Goal: Navigation & Orientation: Understand site structure

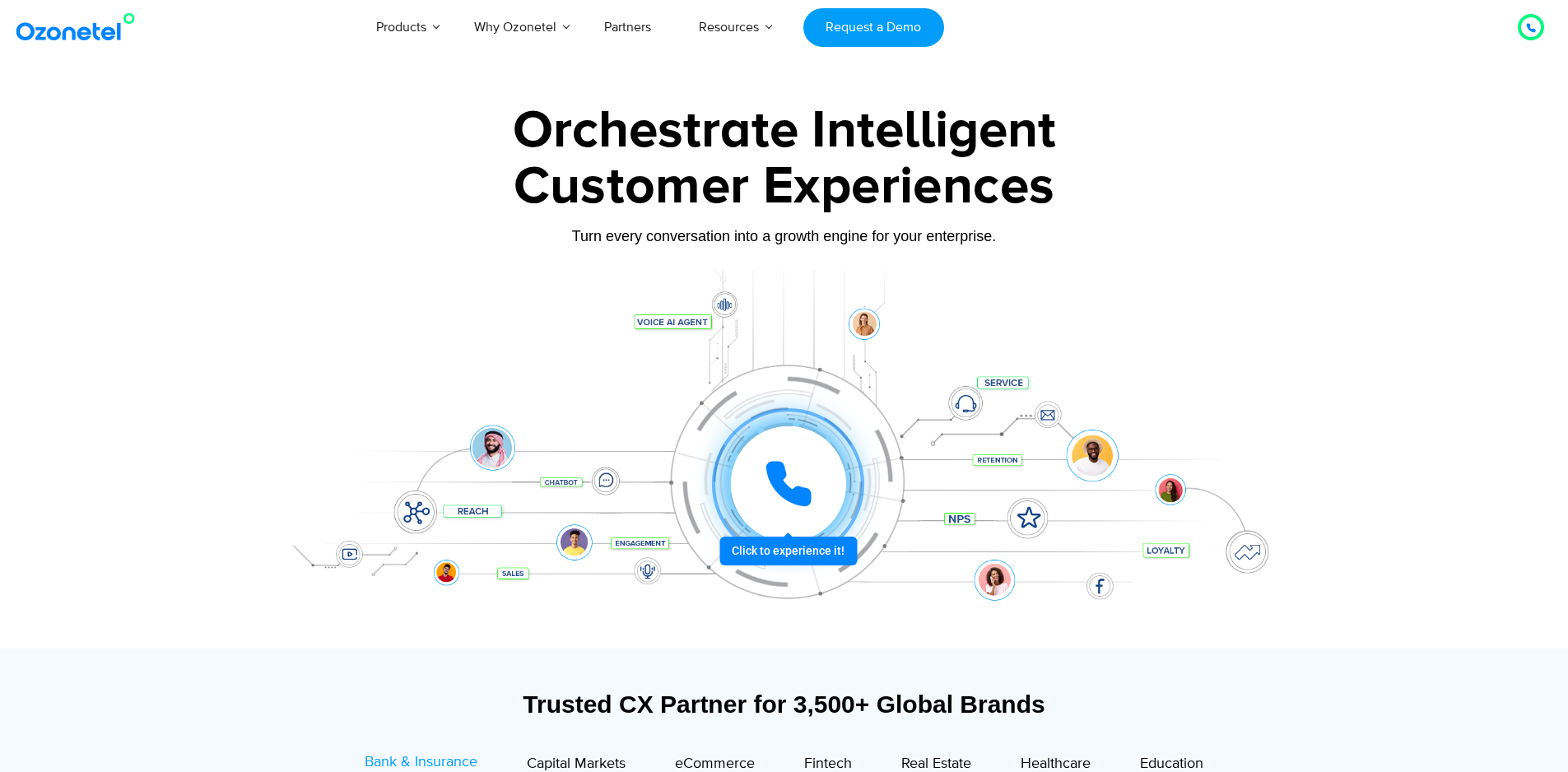
click at [575, 483] on div "Click to experience it! Call in progress... 1 2 3 4 5 6 7 8 9 # 0" at bounding box center [788, 451] width 1020 height 66
click at [609, 481] on div "Click to experience it! Call in progress... 1 2 3 4 5 6 7 8 9 # 0" at bounding box center [788, 451] width 1020 height 66
click at [656, 544] on div "Click to experience it! Call in progress... 1 2 3 4 5 6 7 8 9 # 0" at bounding box center [784, 451] width 1029 height 280
click at [647, 573] on div "Click to experience it! Call in progress... 1 2 3 4 5 6 7 8 9 # 0" at bounding box center [784, 451] width 1029 height 280
click at [1008, 584] on div "Click to experience it! Call in progress... 1 2 3 4 5 6 7 8 9 # 0" at bounding box center [784, 451] width 1029 height 280
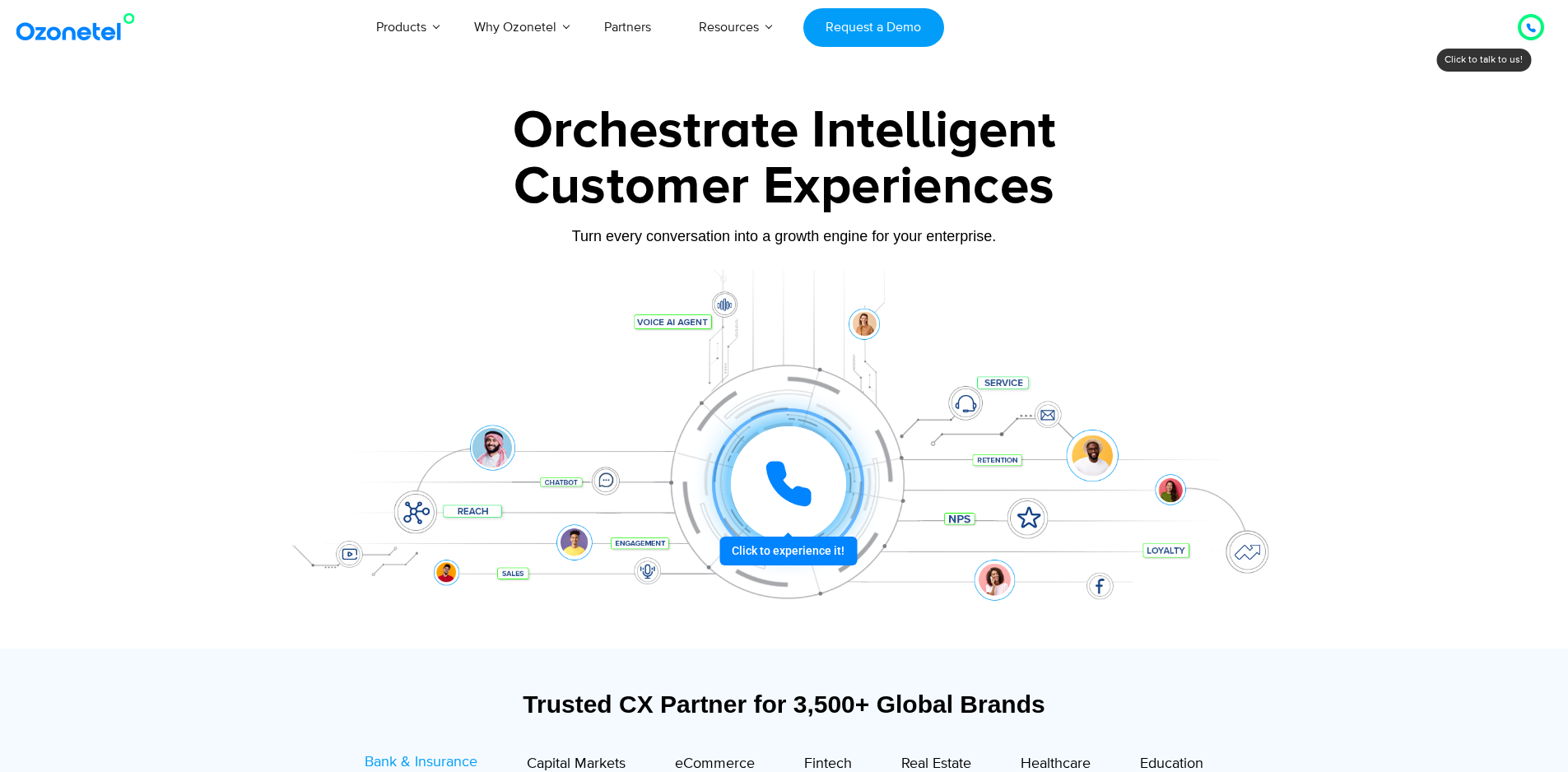
click at [1037, 498] on div "Click to experience it! Call in progress... 1 2 3 4 5 6 7 8 9 # 0" at bounding box center [784, 451] width 1029 height 280
click at [942, 522] on div "Click to experience it! Call in progress... 1 2 3 4 5 6 7 8 9 # 0" at bounding box center [784, 451] width 1029 height 280
click at [989, 447] on div "Click to experience it! Call in progress... 1 2 3 4 5 6 7 8 9 # 0" at bounding box center [788, 451] width 1020 height 66
click at [964, 392] on div "Click to experience it! Call in progress... 1 2 3 4 5 6 7 8 9 # 0" at bounding box center [784, 451] width 1029 height 280
click at [1019, 379] on div "Click to experience it! Call in progress... 1 2 3 4 5 6 7 8 9 # 0" at bounding box center [784, 451] width 1029 height 280
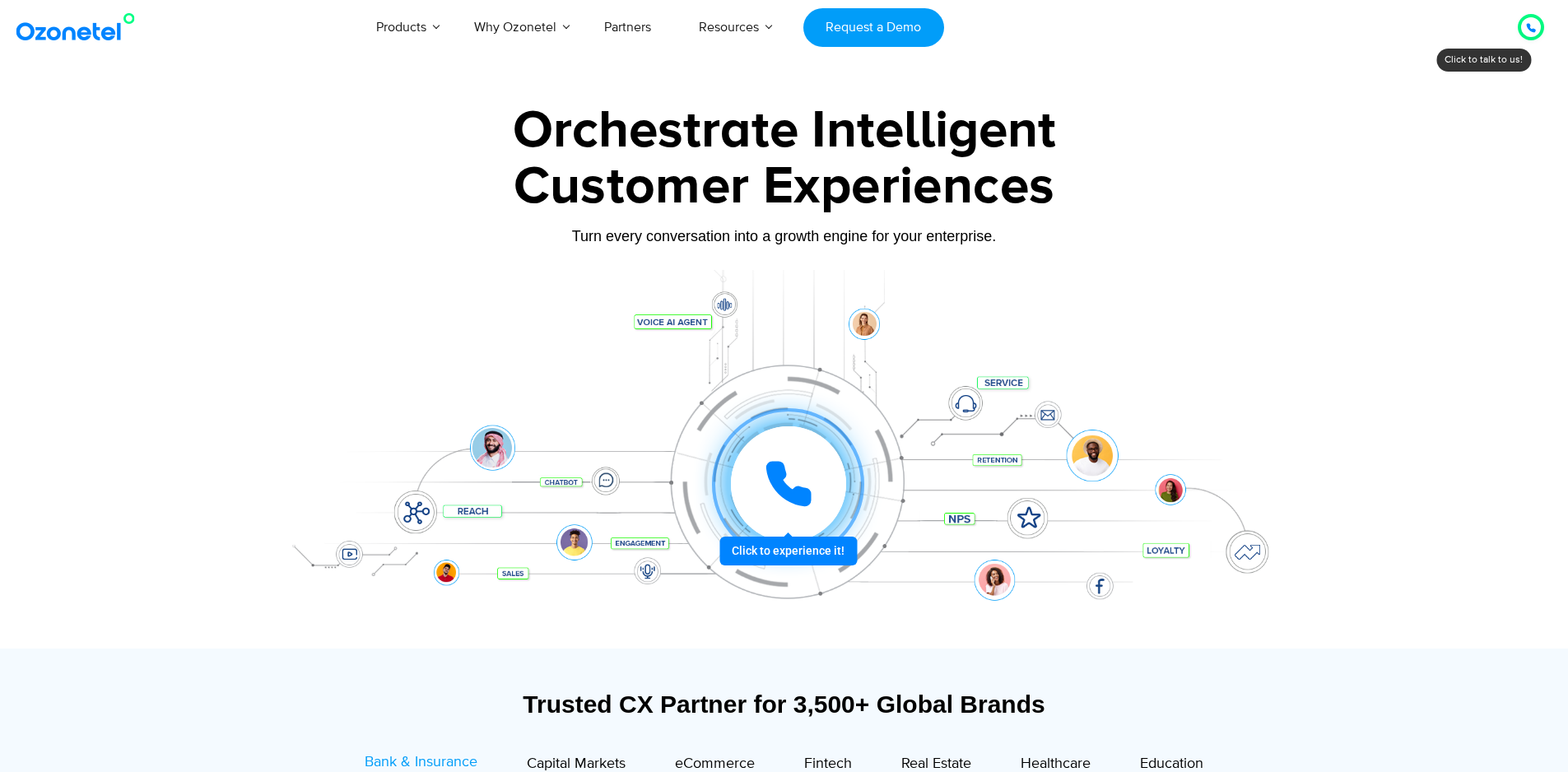
click at [692, 313] on div "Click to experience it! Call in progress... 1 2 3 4 5 6 7 8 9 # 0" at bounding box center [784, 451] width 1029 height 280
click at [773, 498] on icon at bounding box center [788, 484] width 49 height 49
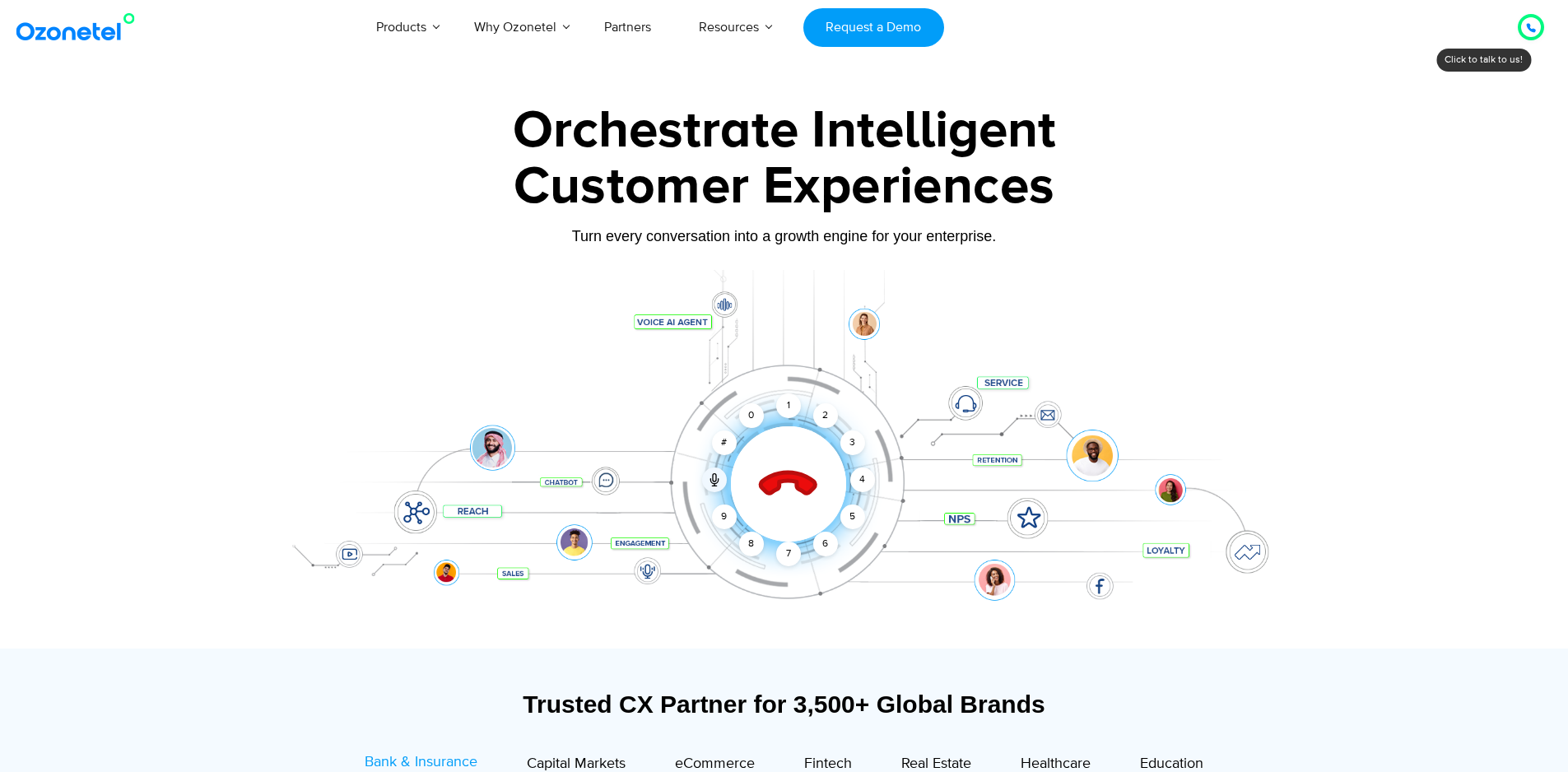
click at [779, 476] on icon at bounding box center [787, 484] width 57 height 57
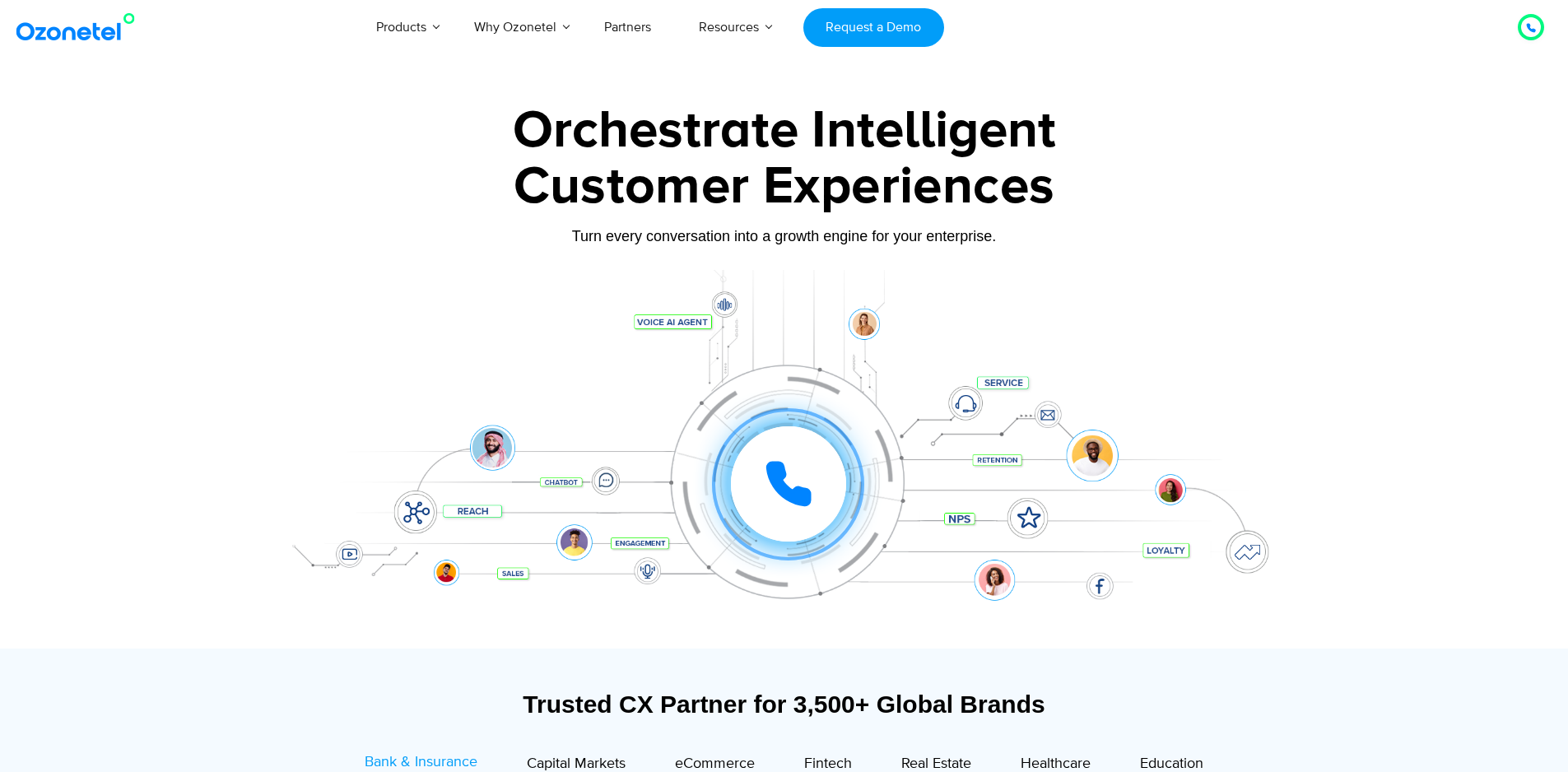
click at [1260, 193] on div "Customer Experiences" at bounding box center [784, 186] width 1029 height 79
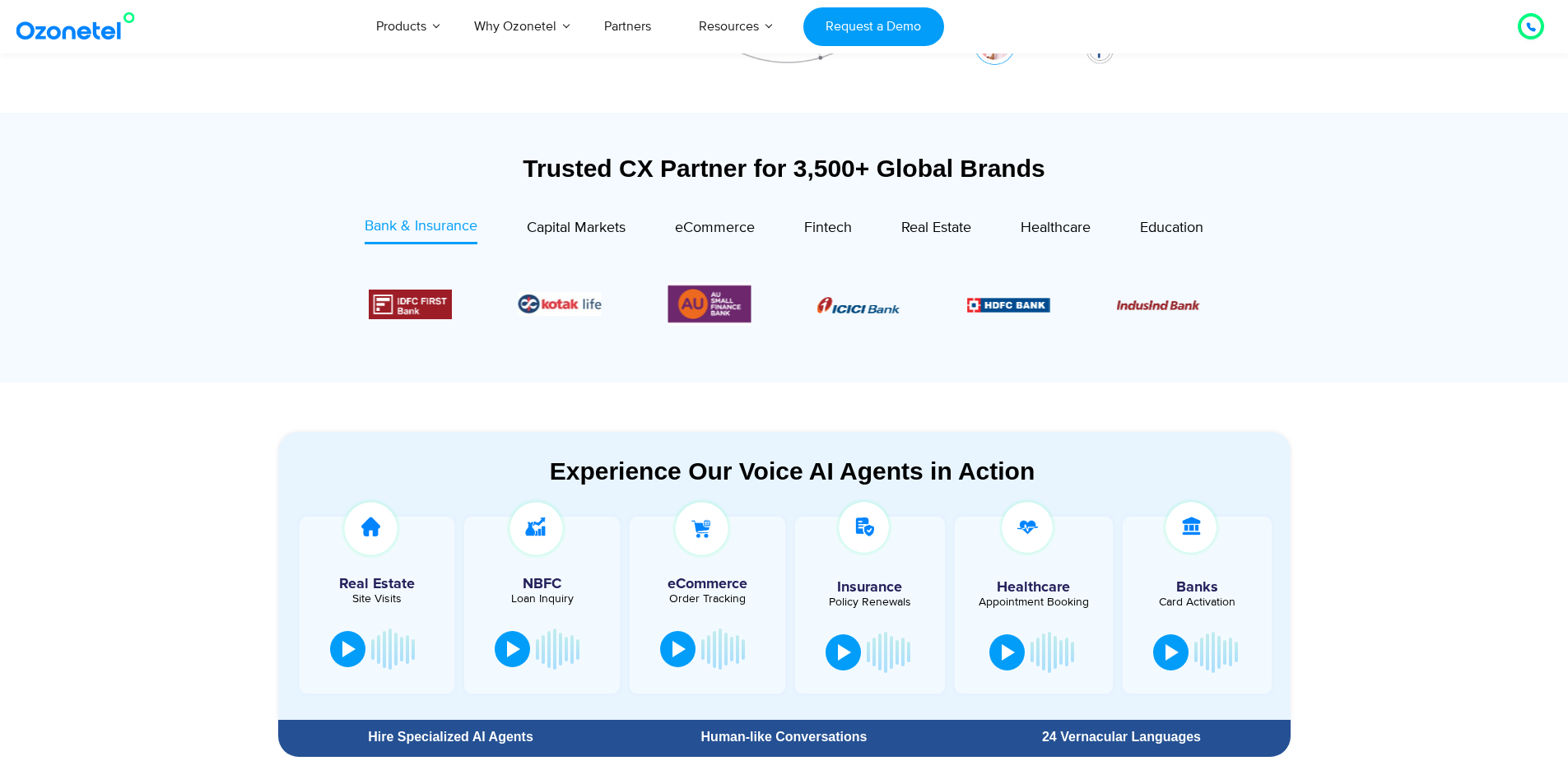
scroll to position [576, 0]
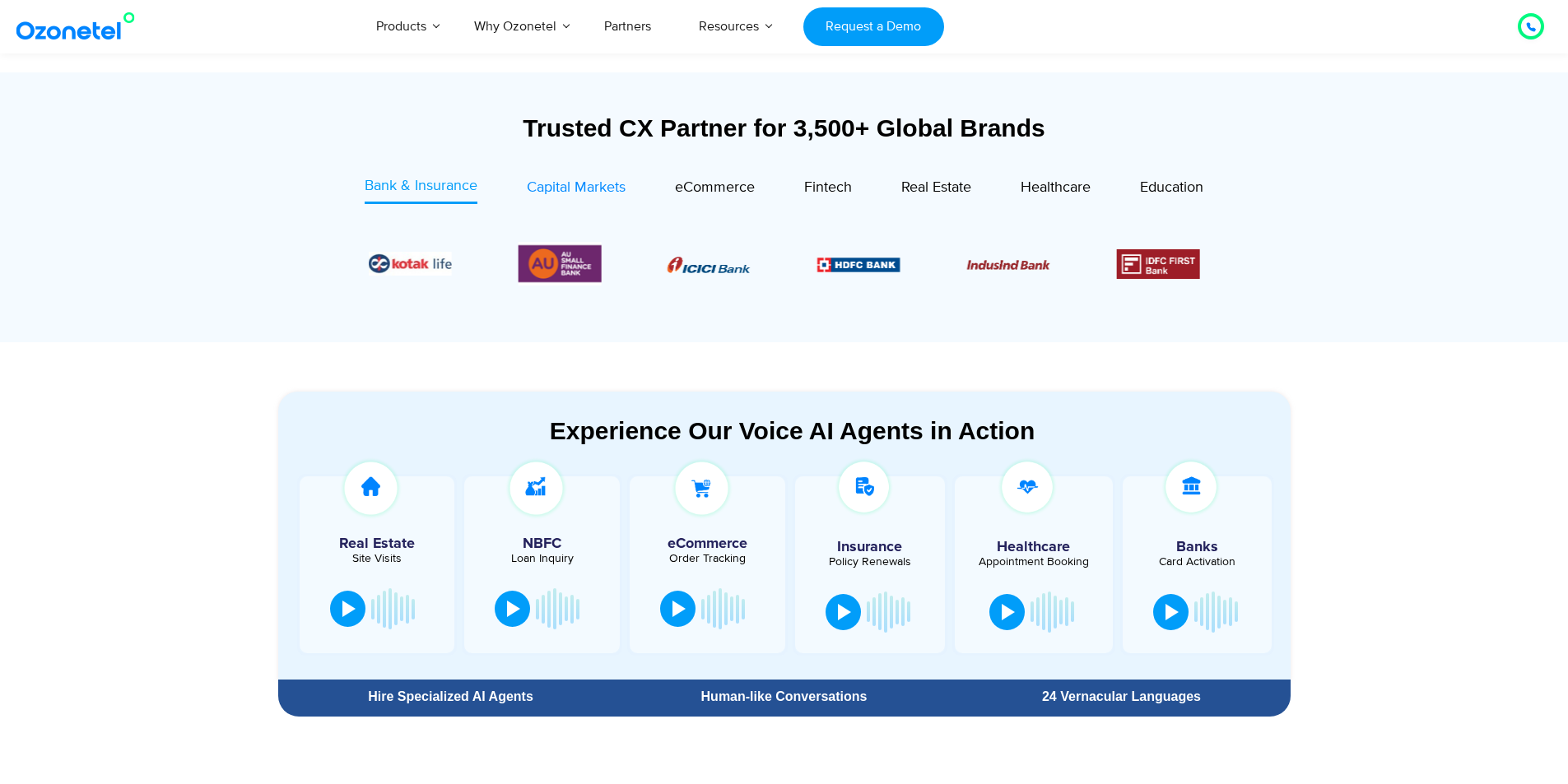
click at [591, 188] on span "Capital Markets" at bounding box center [576, 187] width 99 height 18
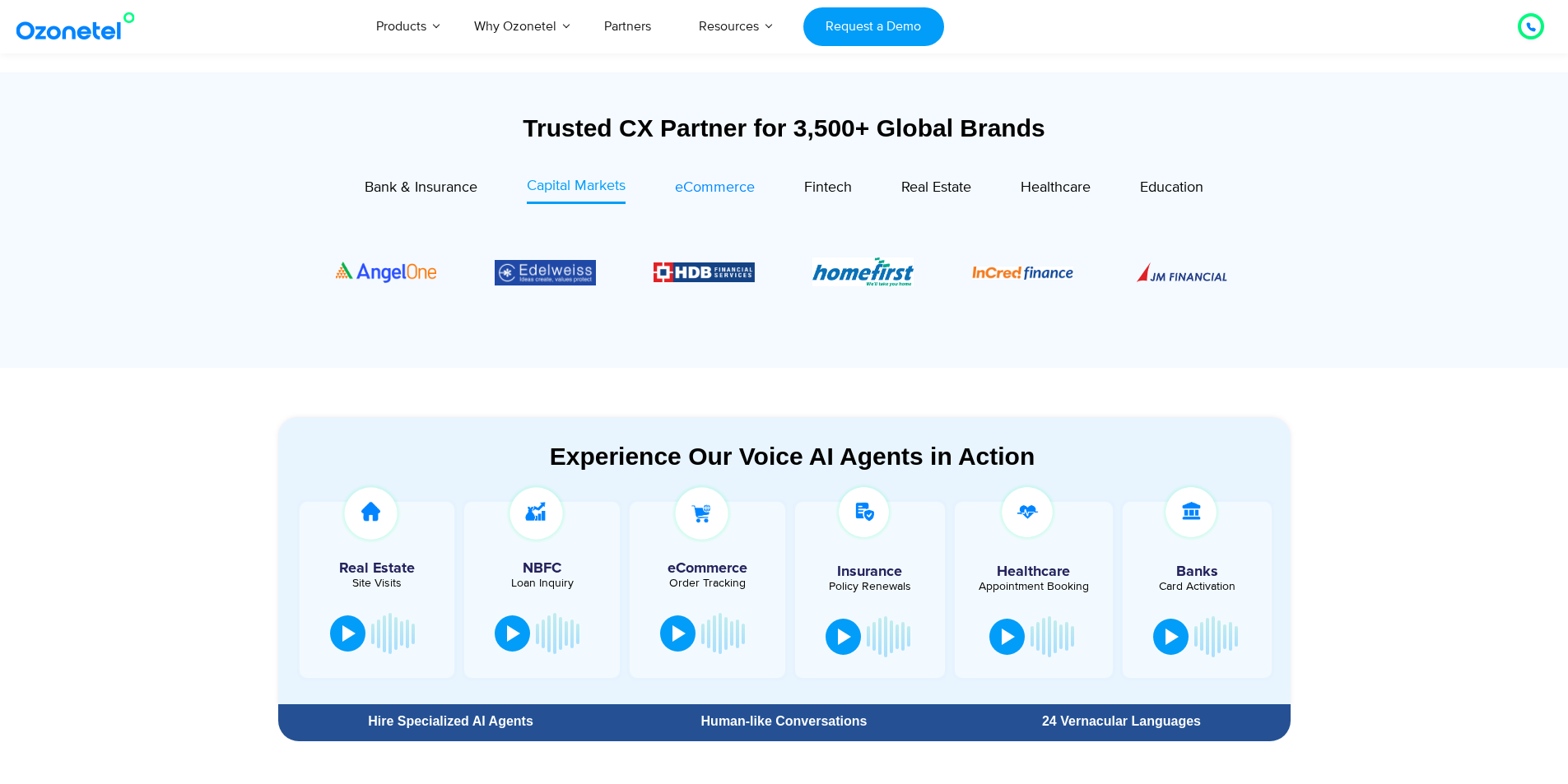
click at [722, 200] on link "eCommerce" at bounding box center [715, 190] width 80 height 29
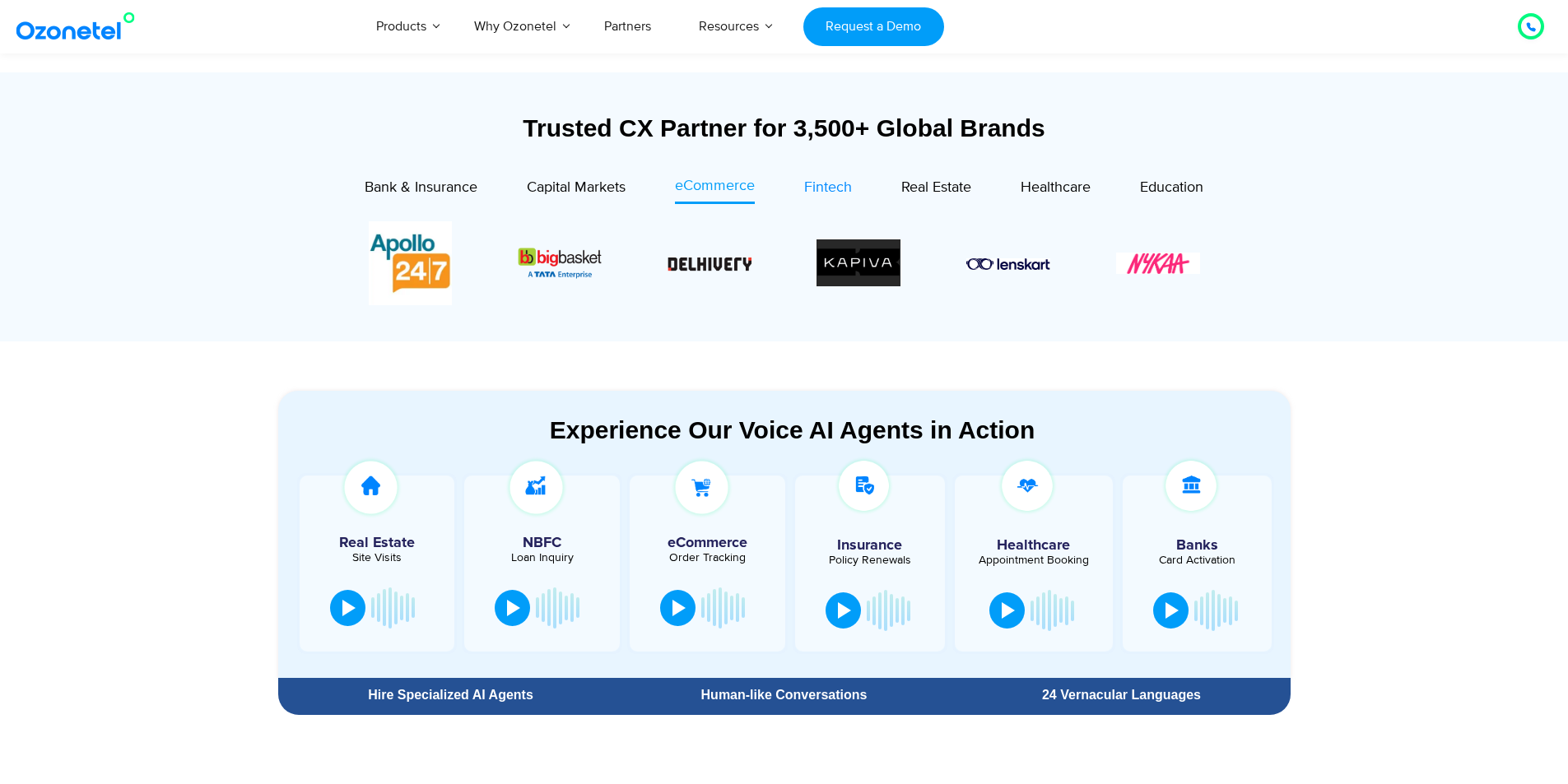
click at [824, 193] on span "Fintech" at bounding box center [827, 187] width 48 height 18
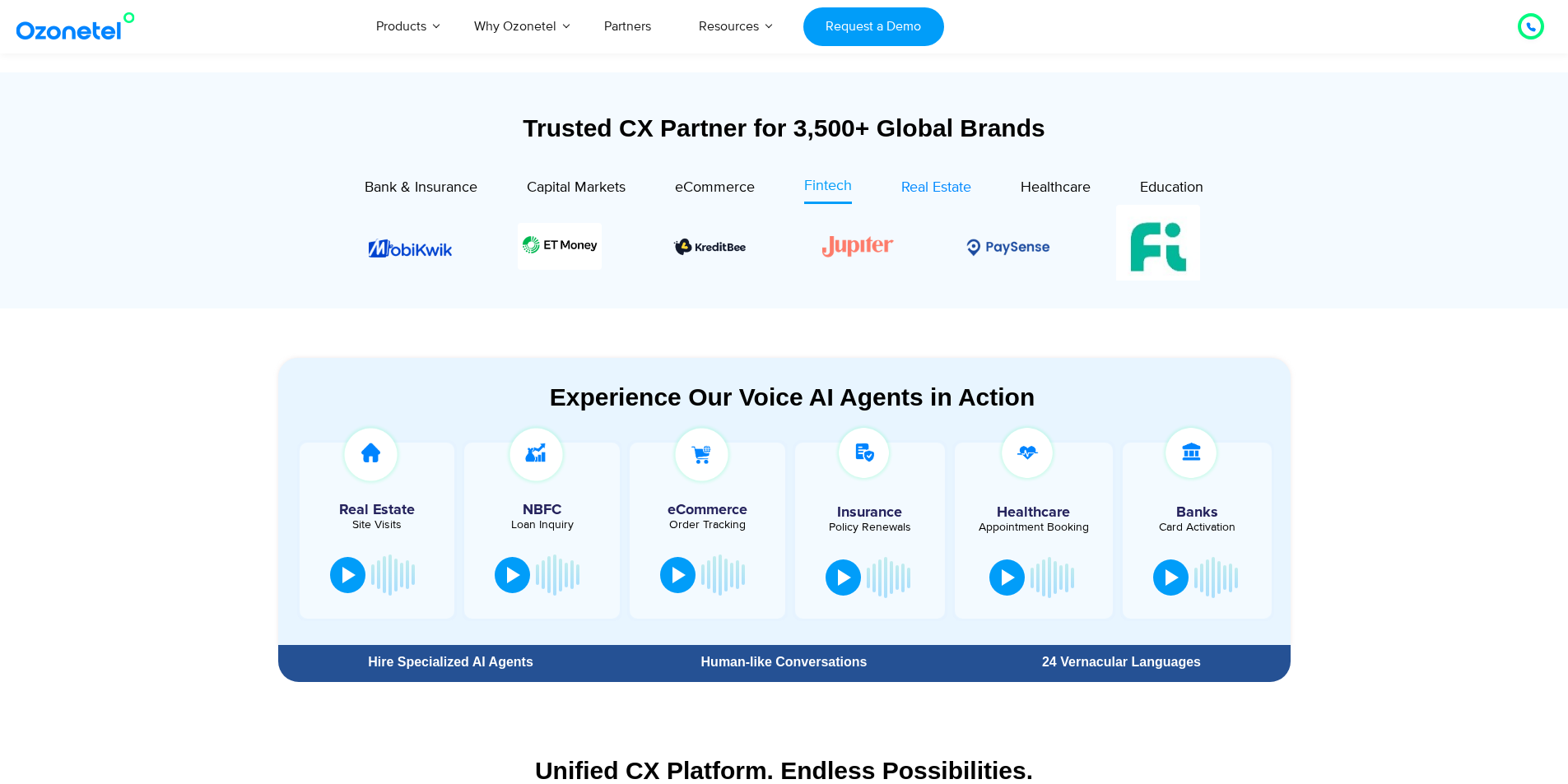
click at [933, 187] on span "Real Estate" at bounding box center [936, 187] width 70 height 18
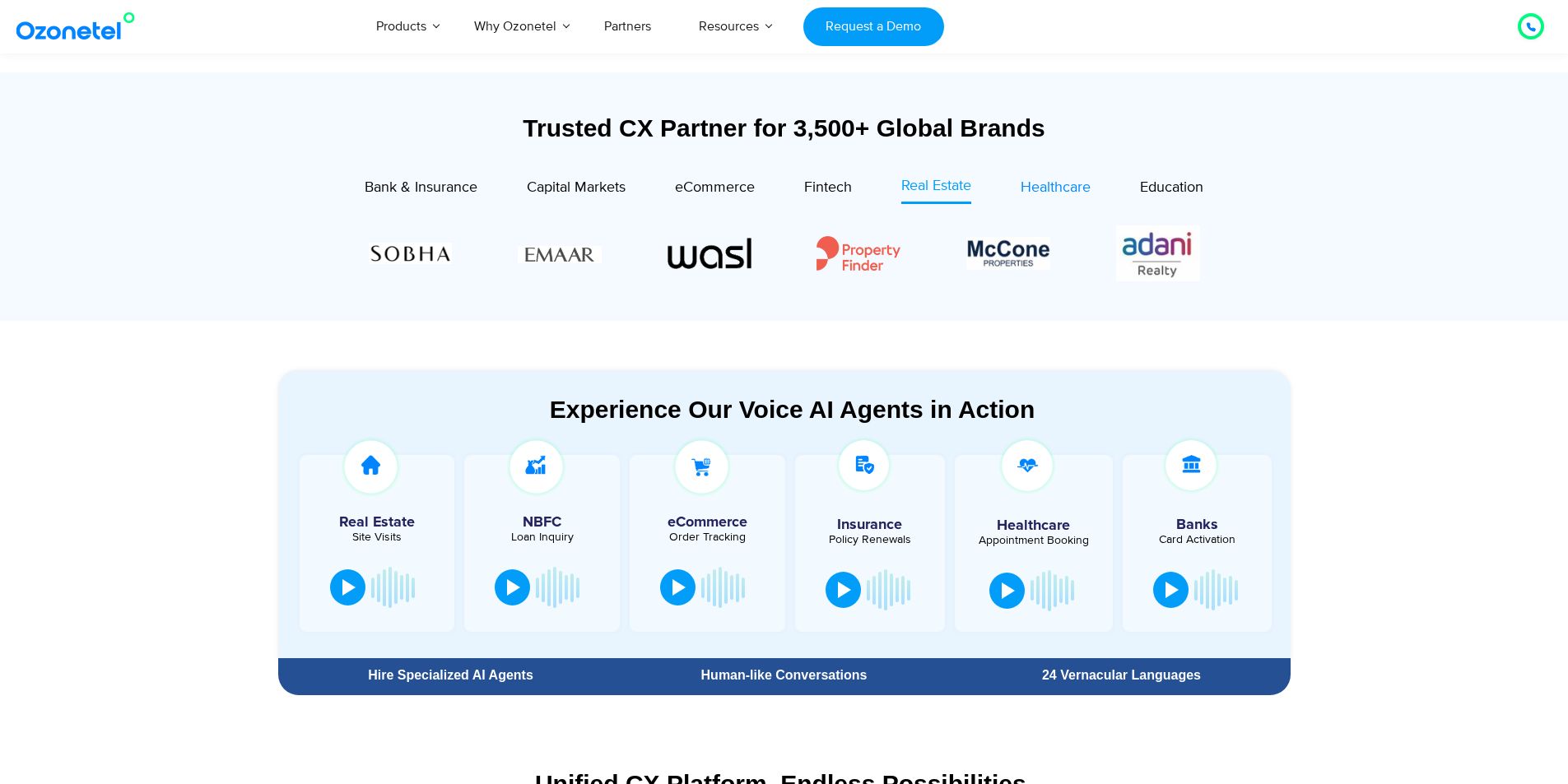
click at [1055, 188] on span "Healthcare" at bounding box center [1055, 187] width 70 height 18
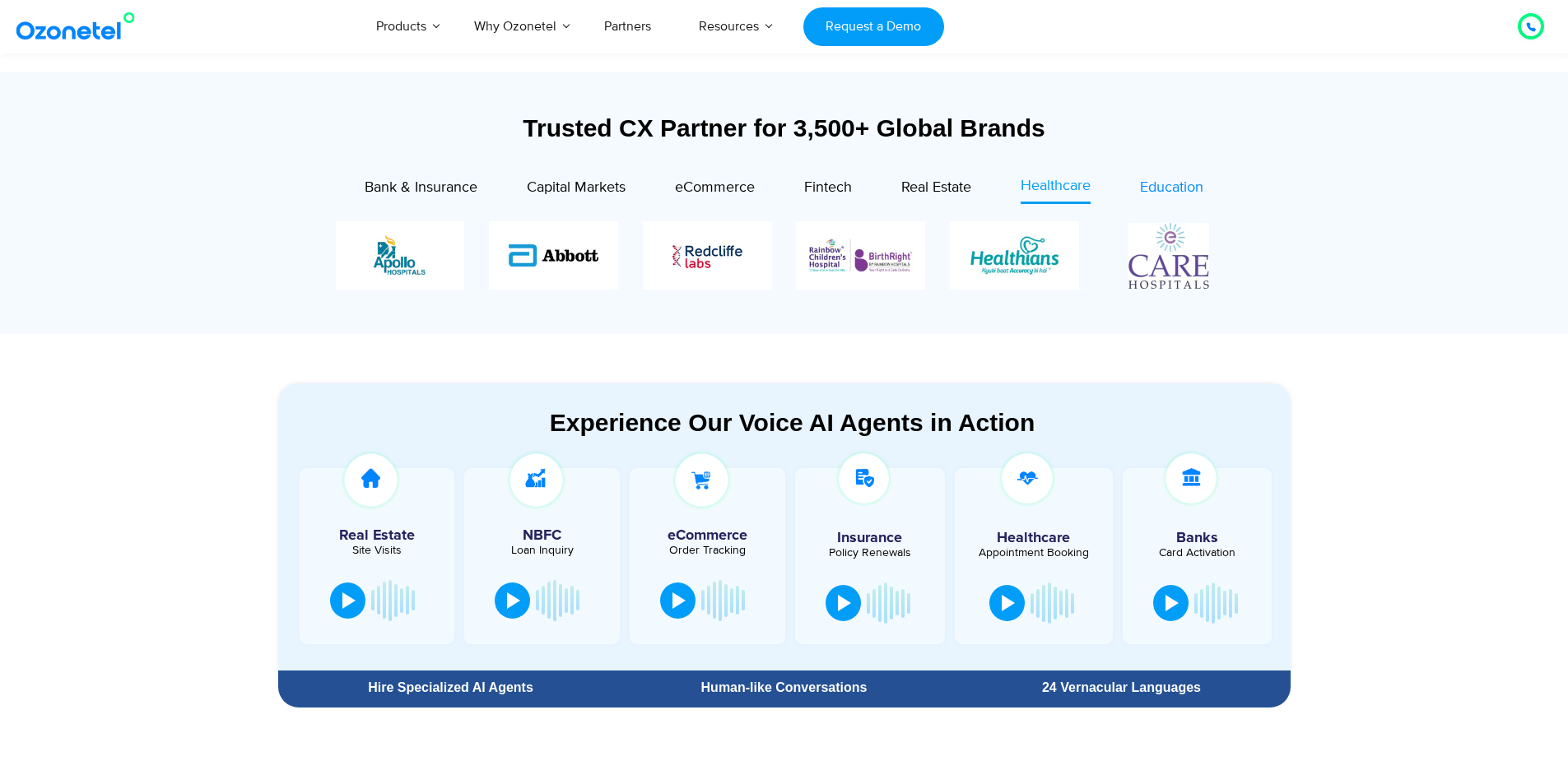
click at [1169, 190] on span "Education" at bounding box center [1170, 187] width 63 height 18
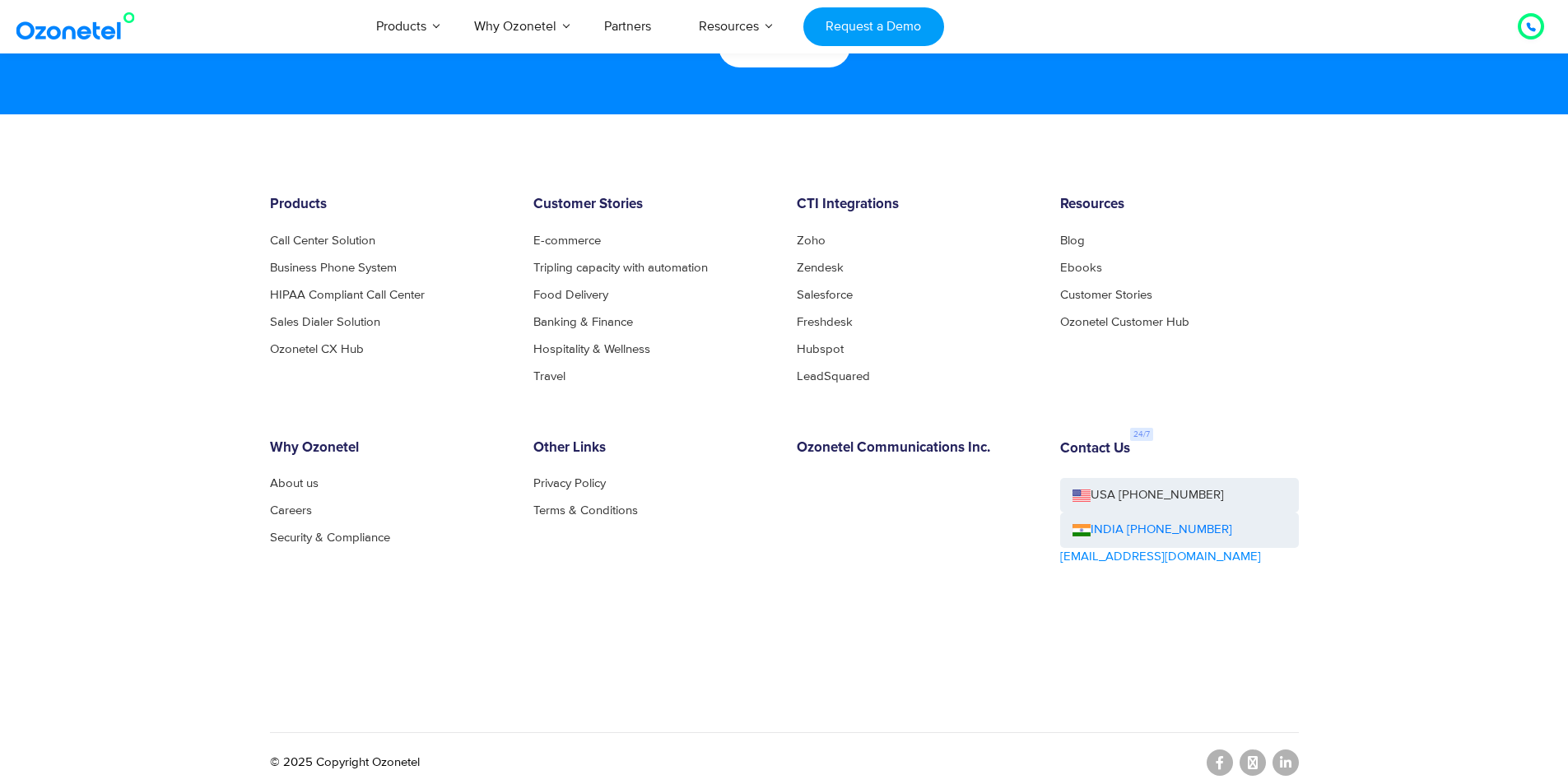
scroll to position [8836, 0]
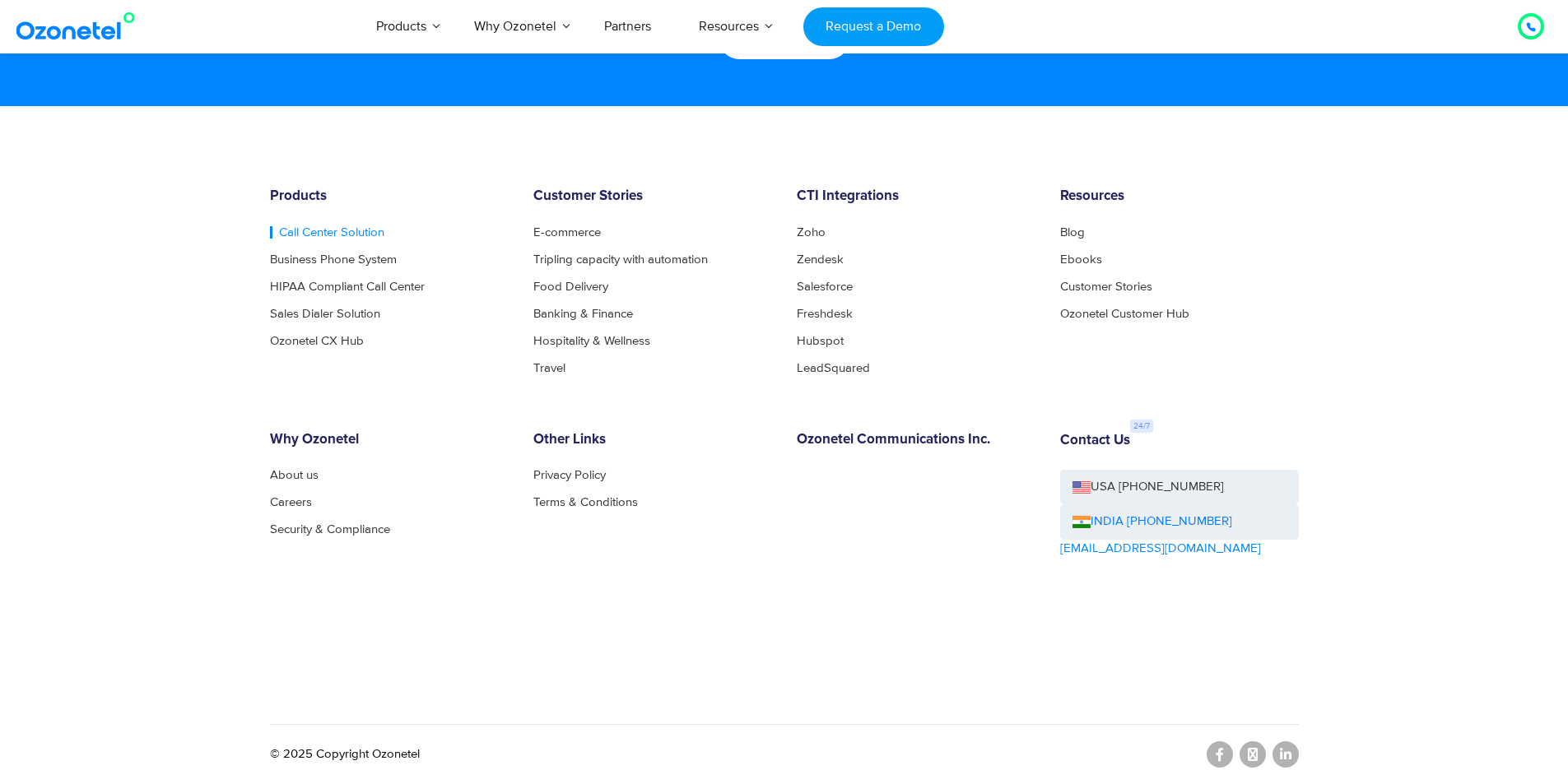
click at [334, 229] on link "Call Center Solution" at bounding box center [327, 232] width 114 height 13
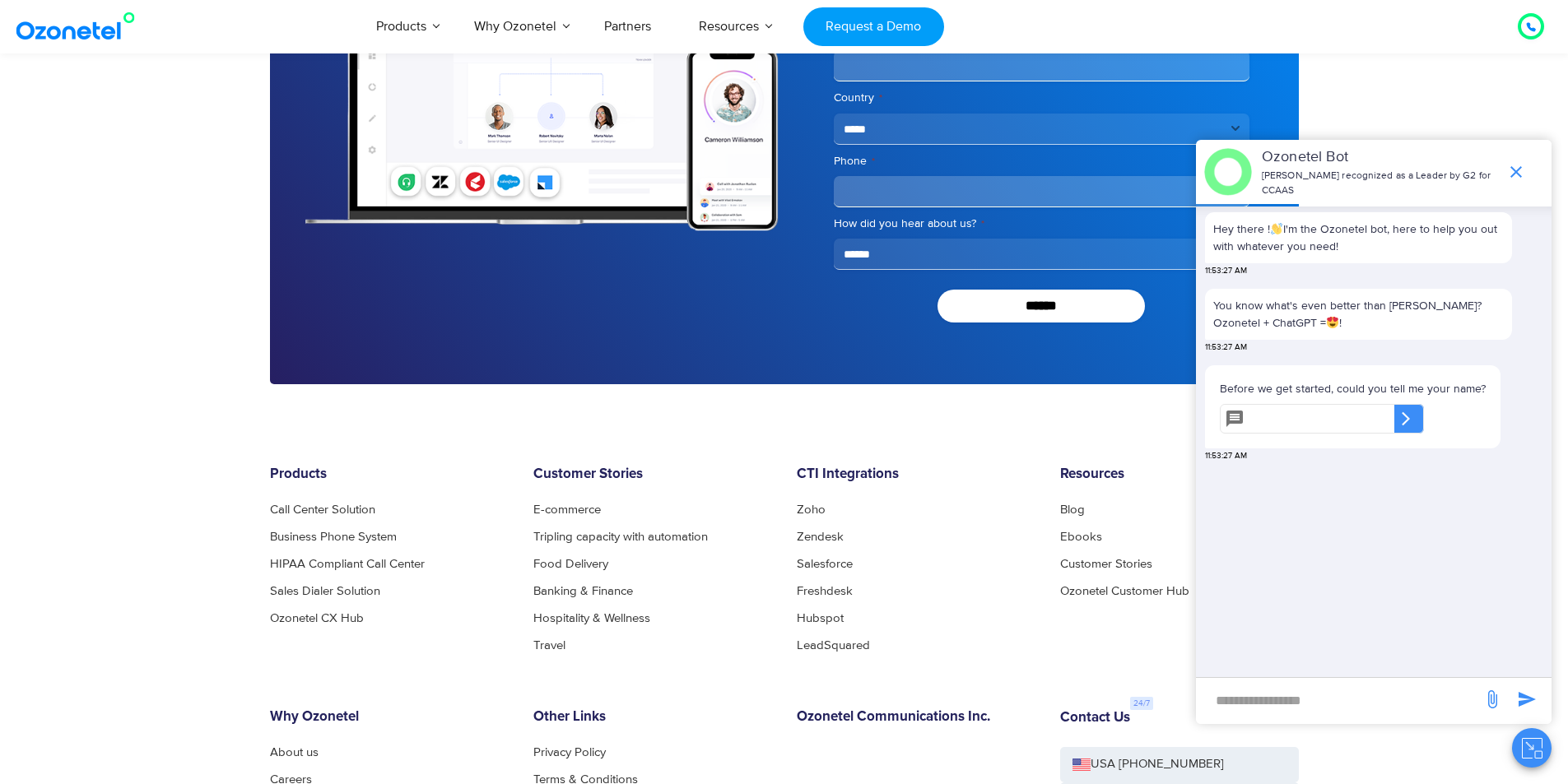
scroll to position [5885, 0]
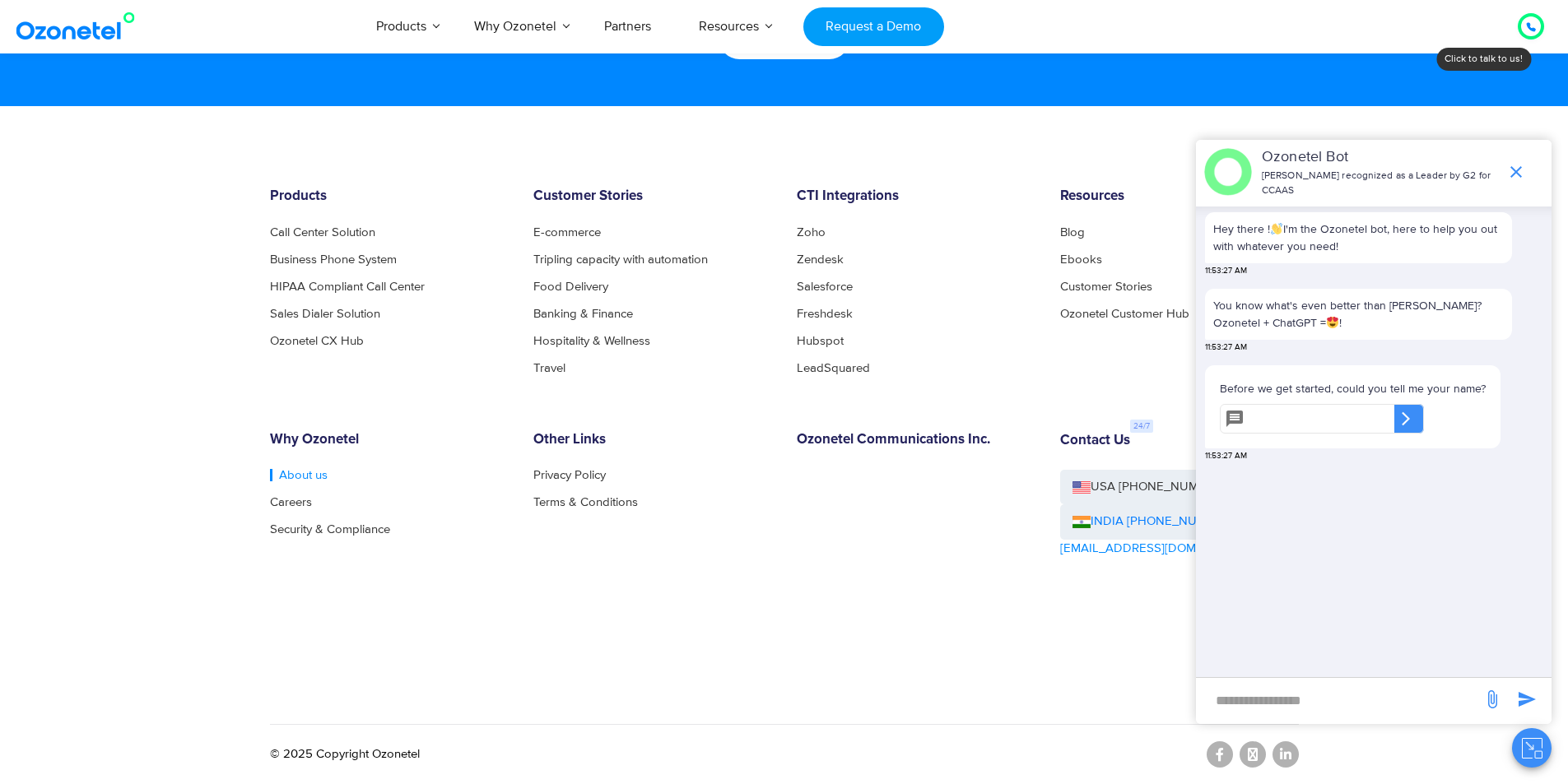
click at [292, 472] on link "About us" at bounding box center [298, 475] width 57 height 13
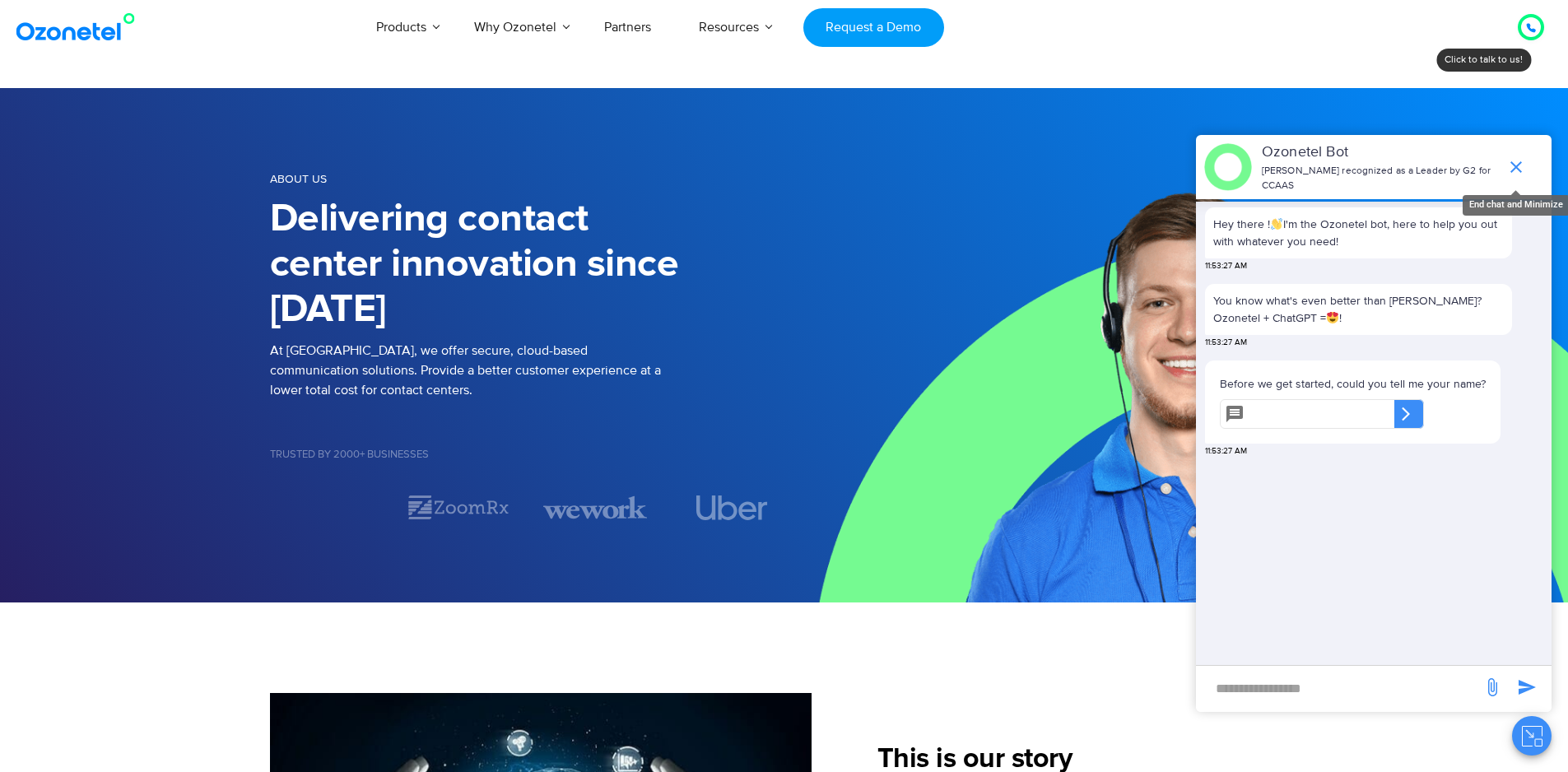
click at [1522, 157] on icon "end chat or minimize" at bounding box center [1516, 167] width 19 height 19
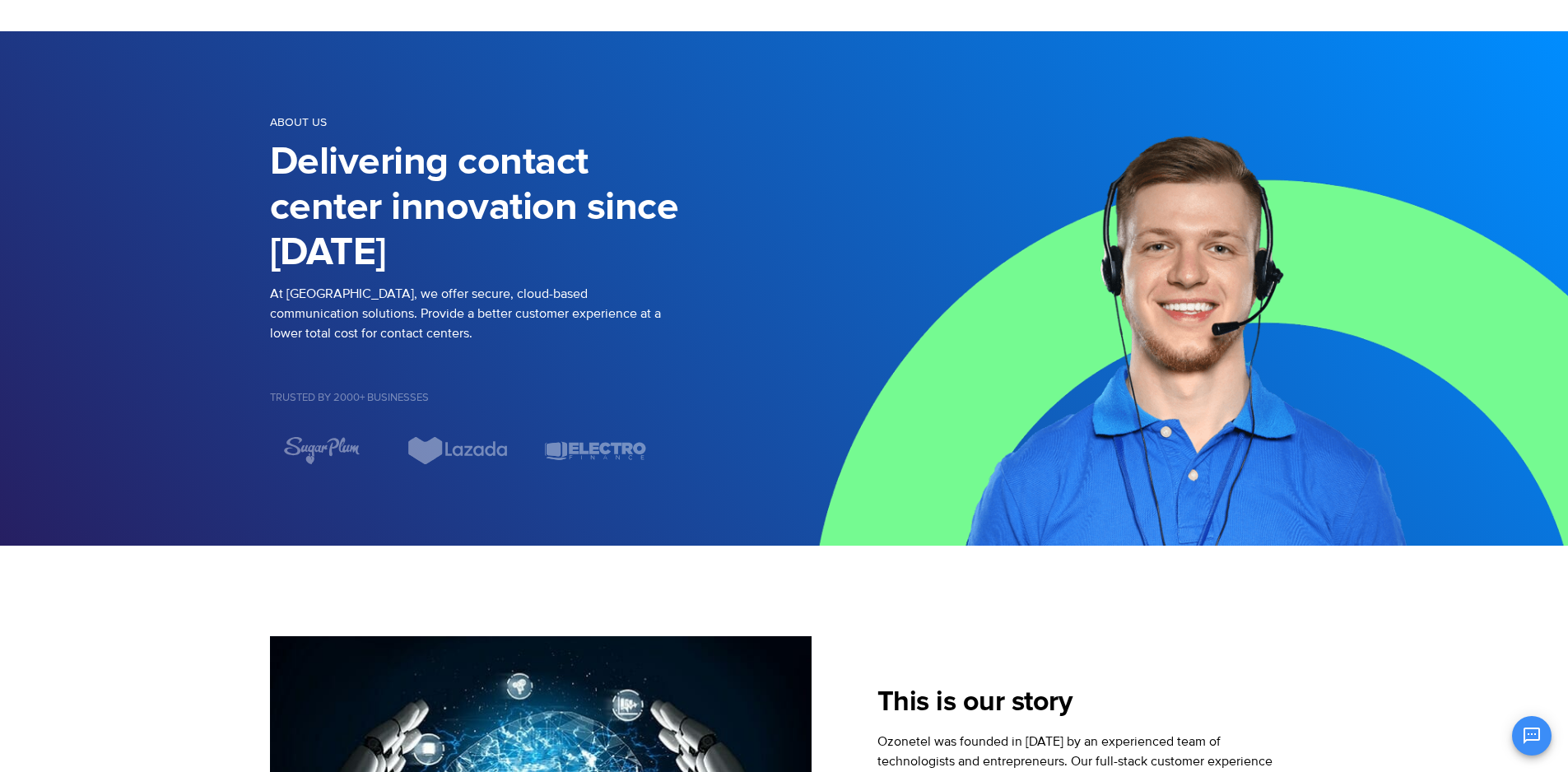
scroll to position [82, 0]
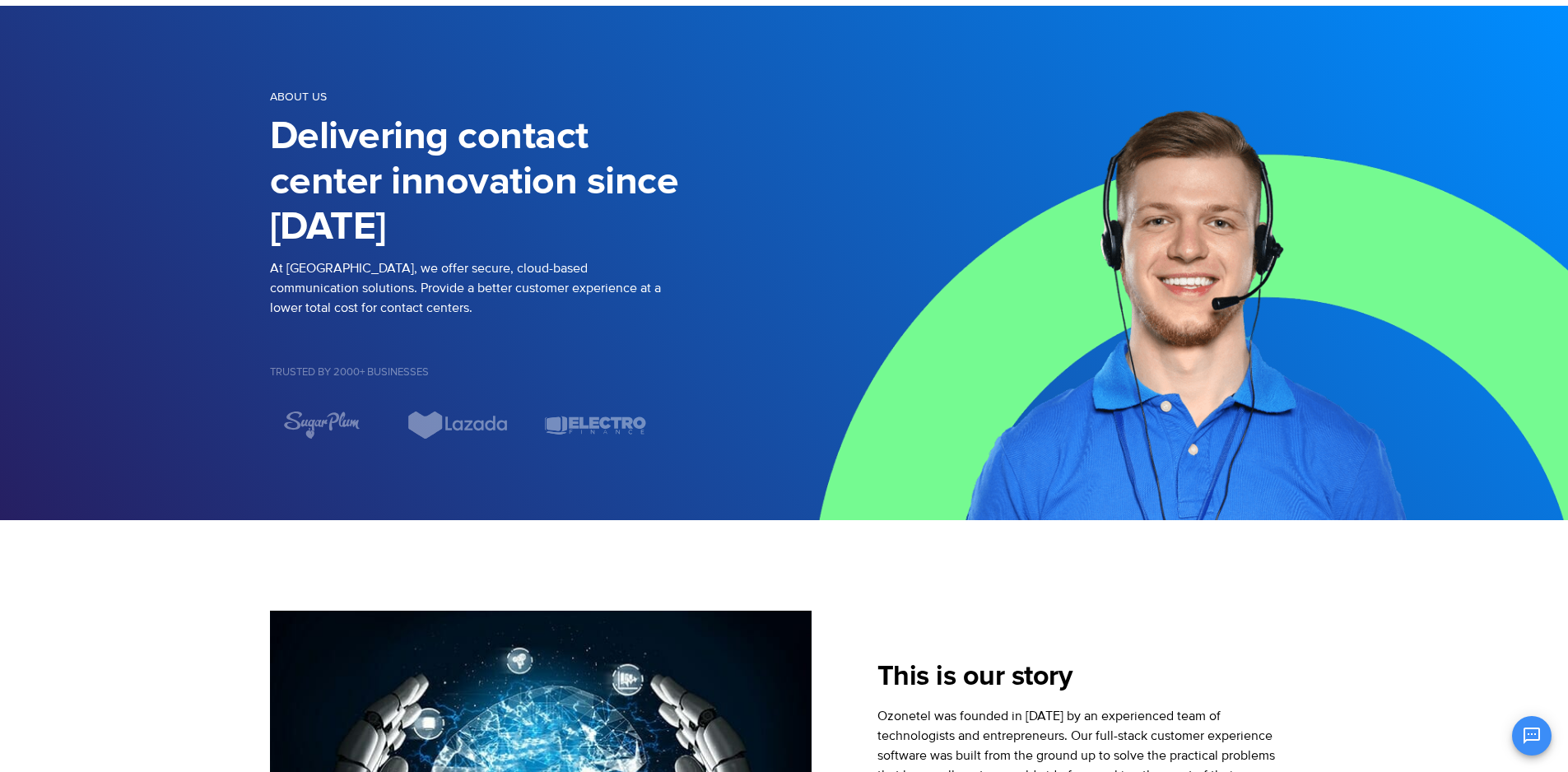
click at [675, 330] on div "At [GEOGRAPHIC_DATA], we offer secure, cloud-based communication solutions. Pro…" at bounding box center [527, 298] width 514 height 80
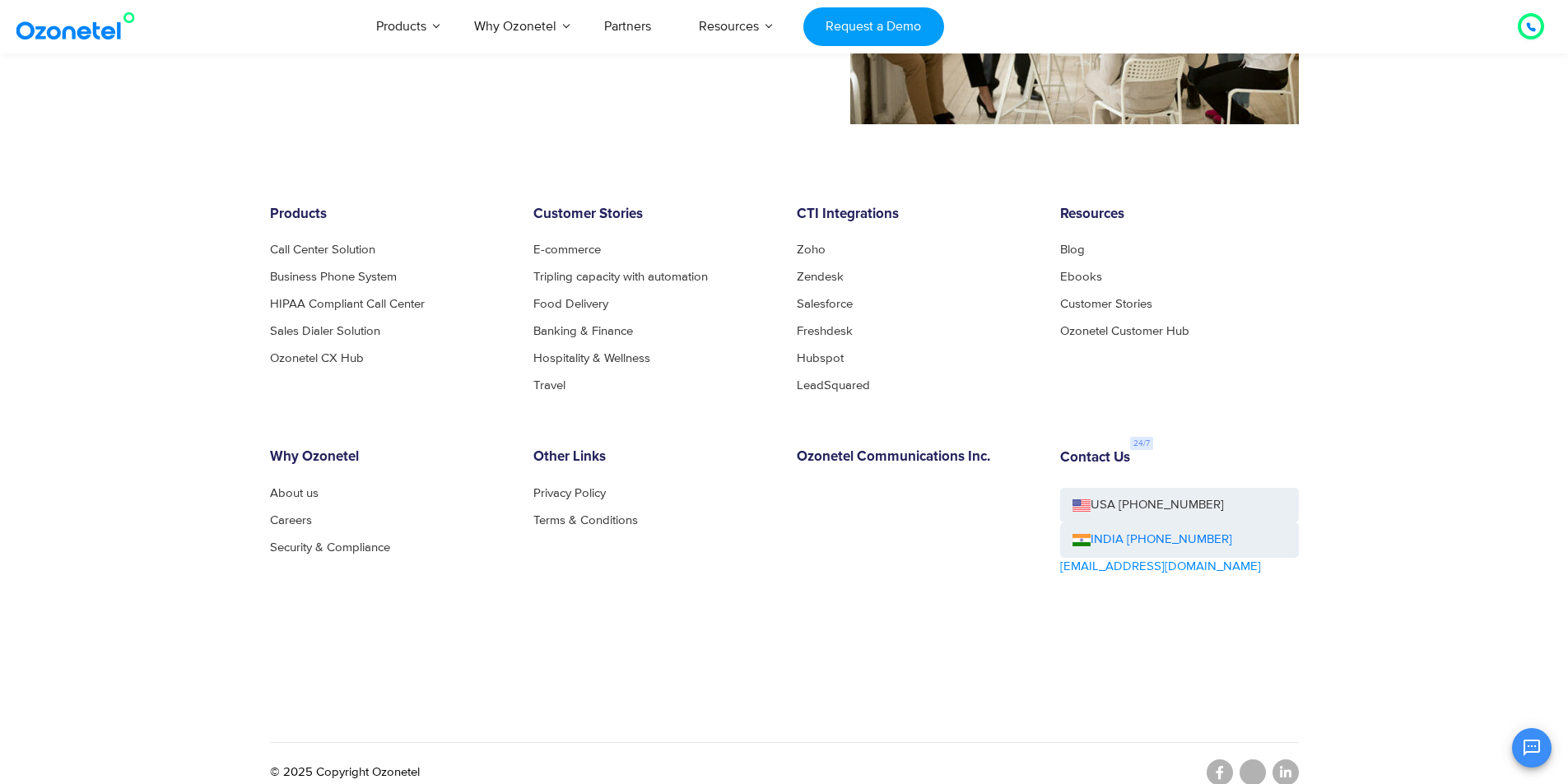
scroll to position [1663, 0]
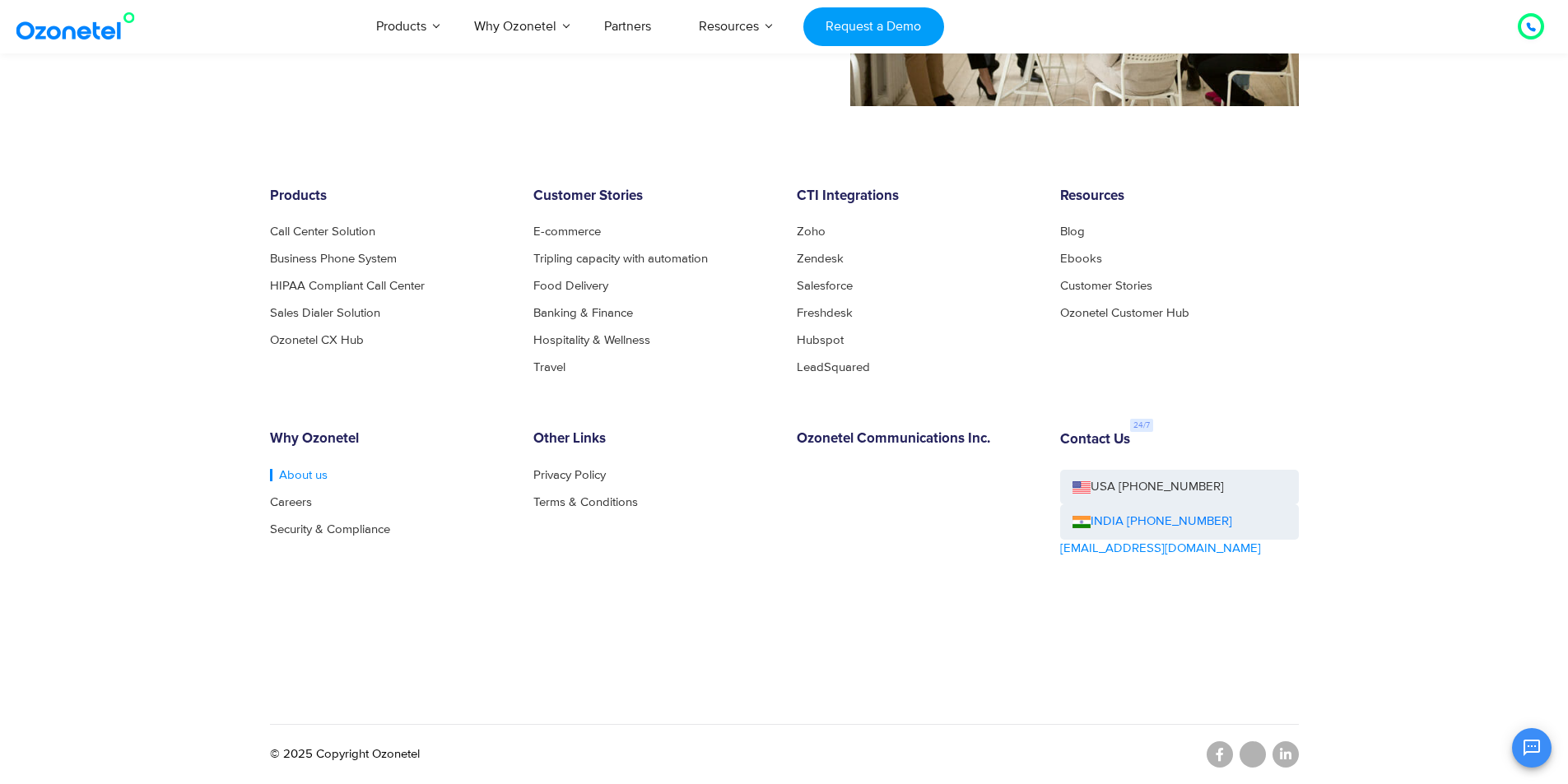
click at [311, 476] on link "About us" at bounding box center [298, 475] width 57 height 13
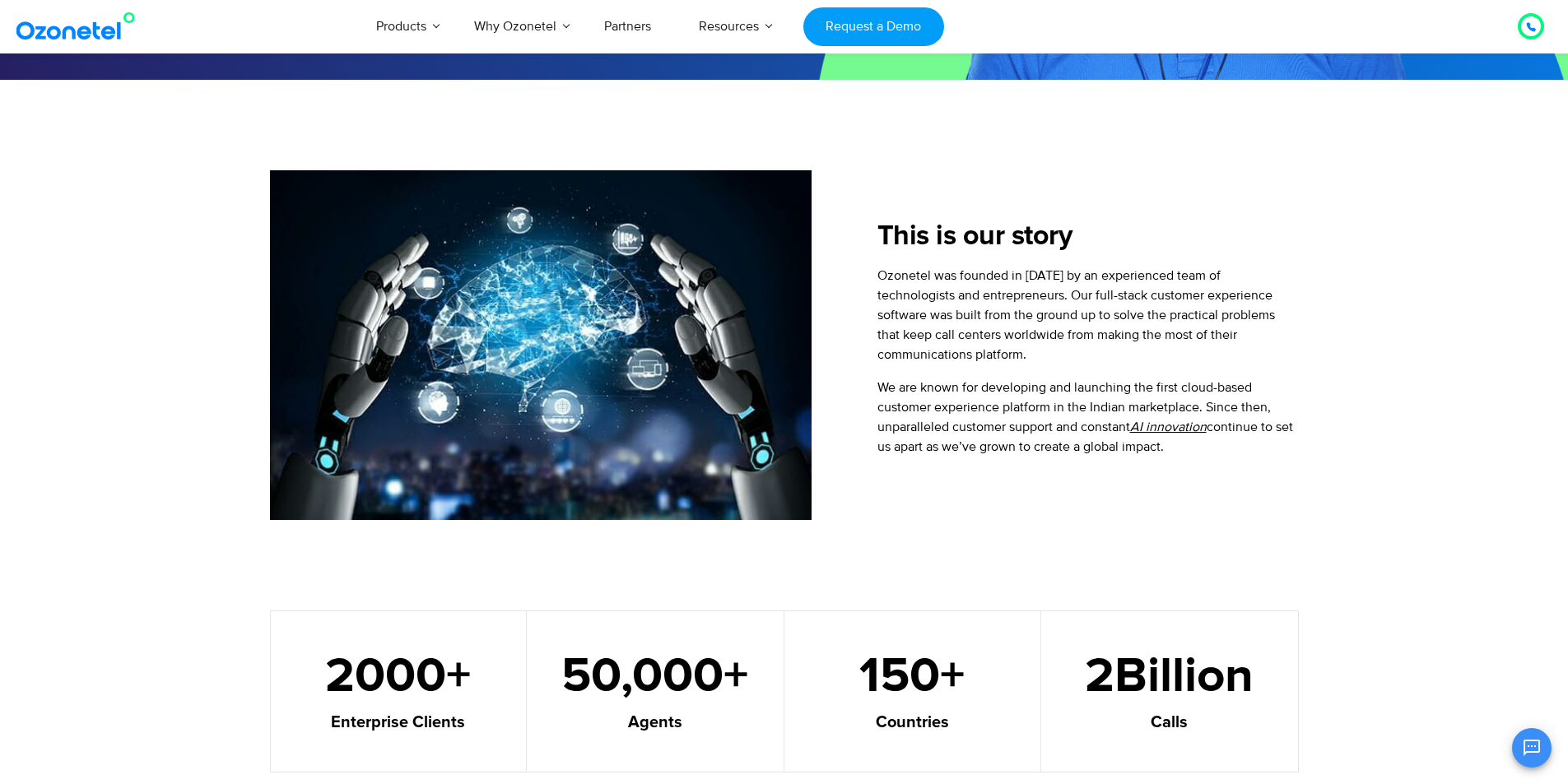
scroll to position [512, 0]
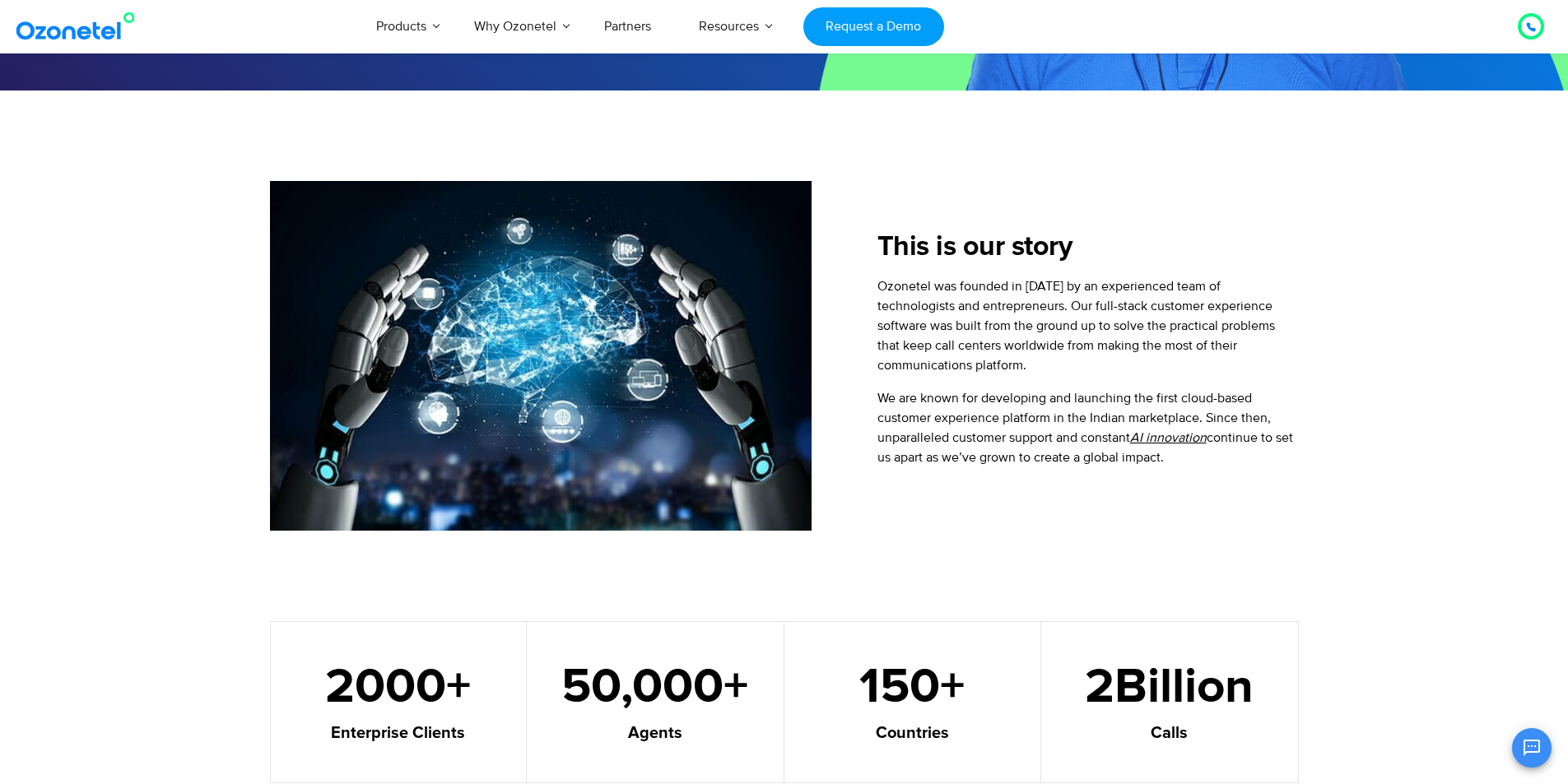
drag, startPoint x: 1216, startPoint y: 333, endPoint x: 1187, endPoint y: 332, distance: 29.0
click at [1216, 333] on p "Ozonetel was founded in [DATE] by an experienced team of technologists and entr…" at bounding box center [1088, 326] width 422 height 99
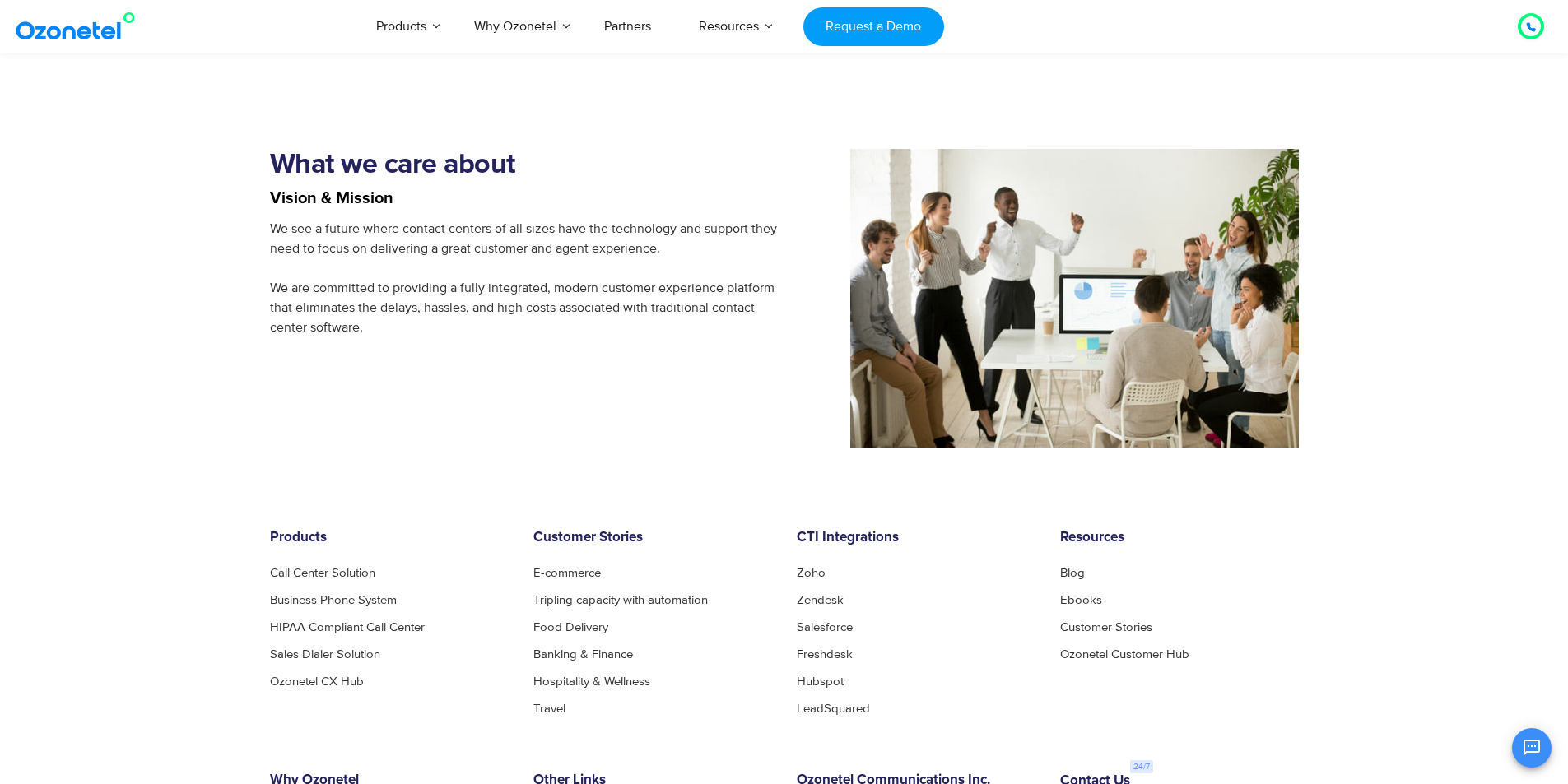
scroll to position [1663, 0]
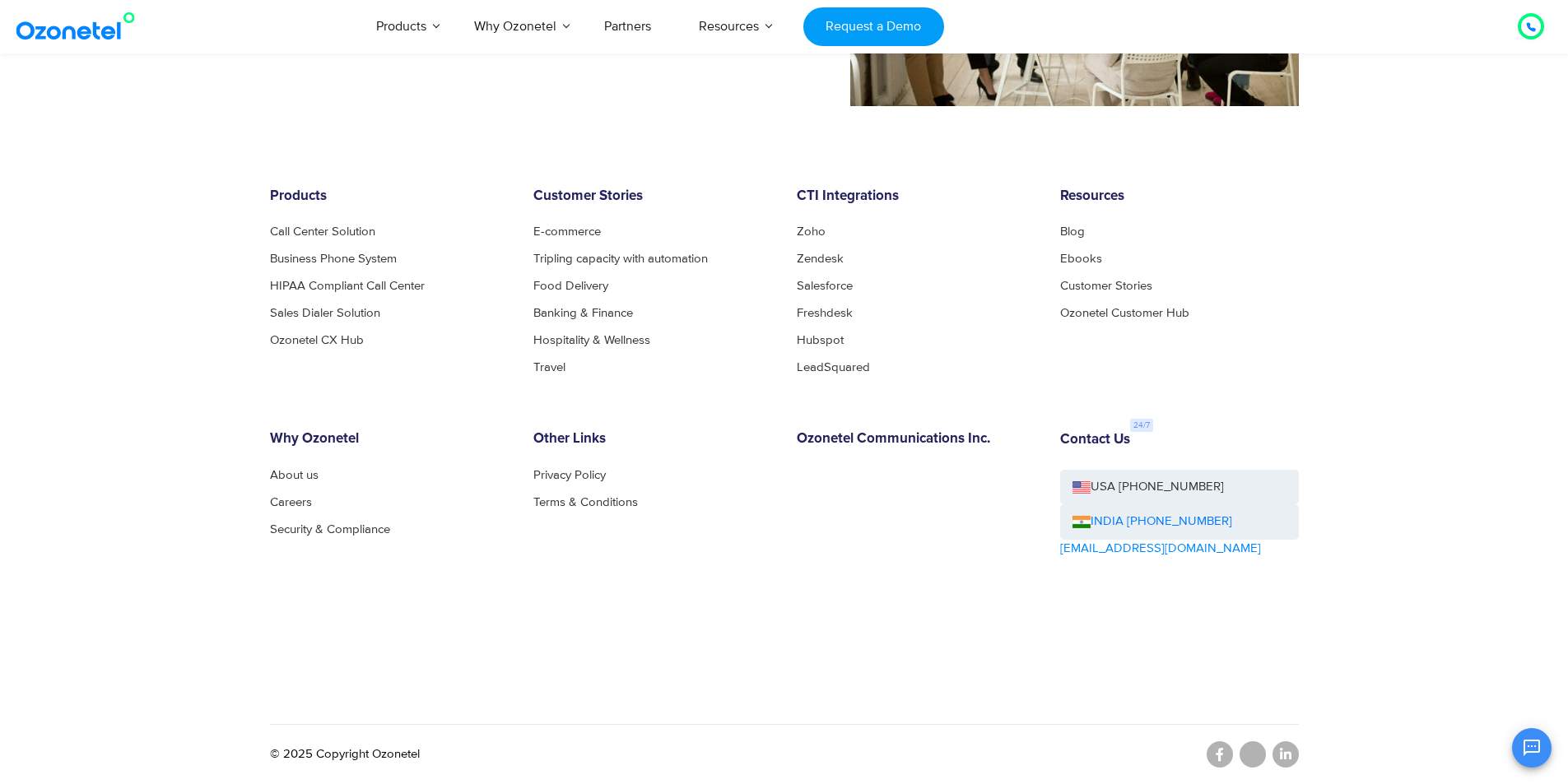
drag, startPoint x: 48, startPoint y: 34, endPoint x: 66, endPoint y: 33, distance: 18.0
click at [49, 34] on img at bounding box center [79, 26] width 133 height 30
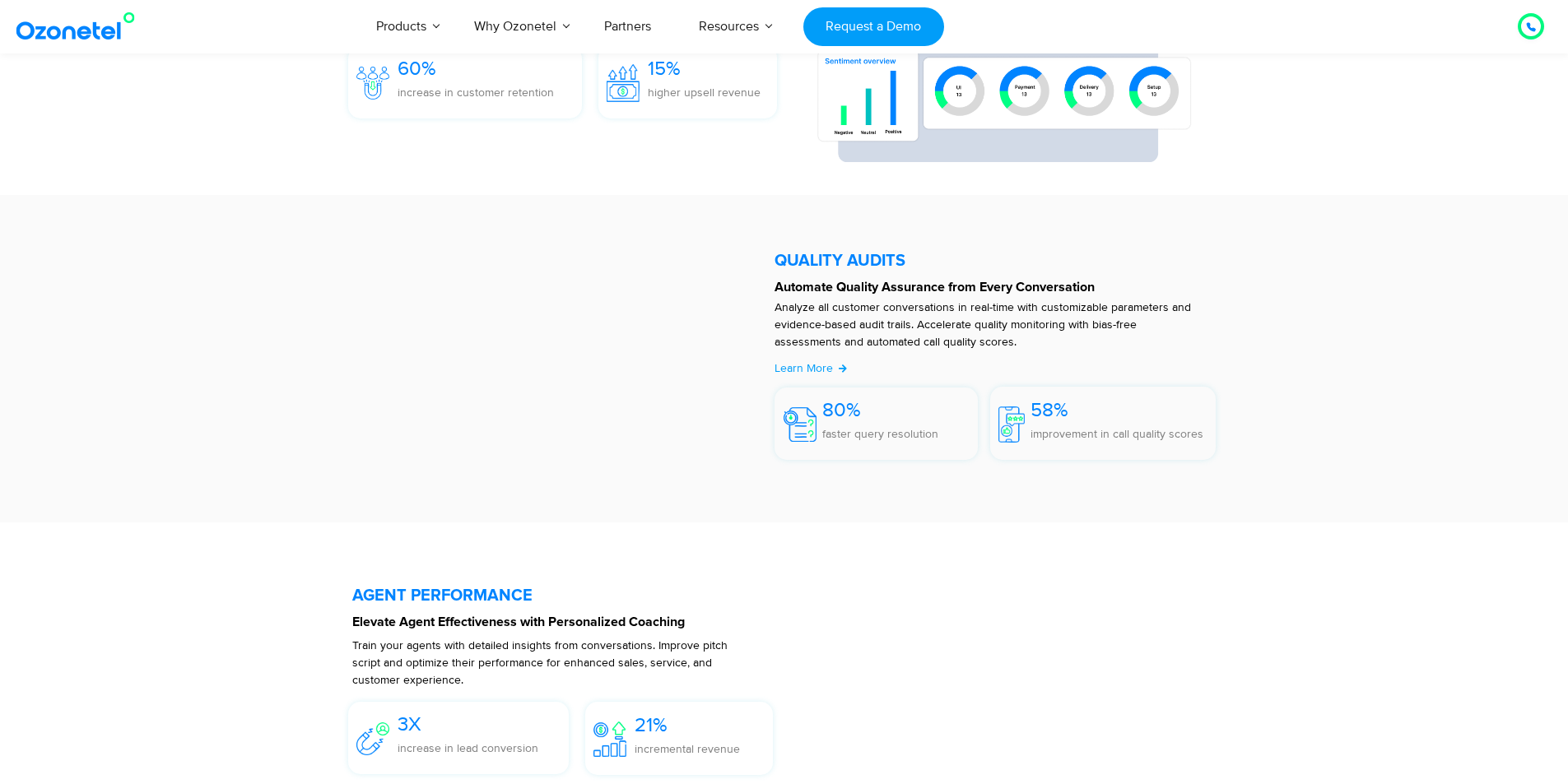
scroll to position [2467, 0]
